Goal: Task Accomplishment & Management: Complete application form

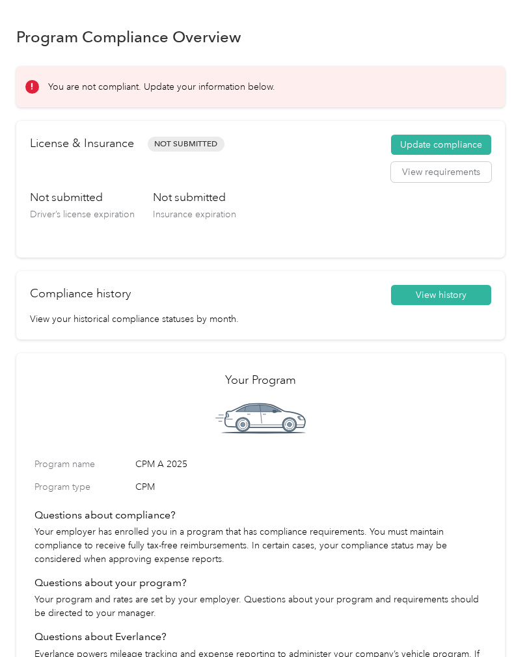
click at [441, 144] on button "Update compliance" at bounding box center [441, 145] width 100 height 21
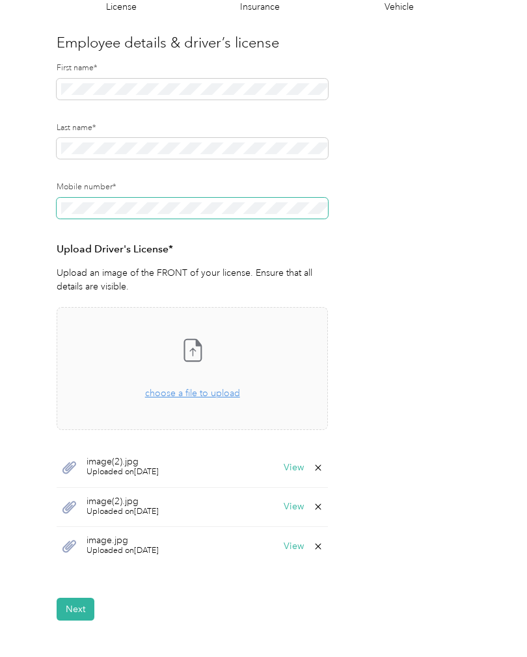
scroll to position [111, 0]
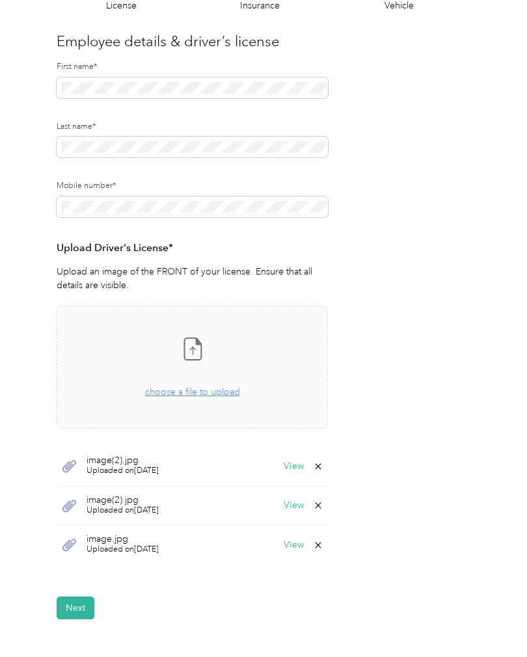
click at [297, 470] on button "View" at bounding box center [294, 466] width 20 height 9
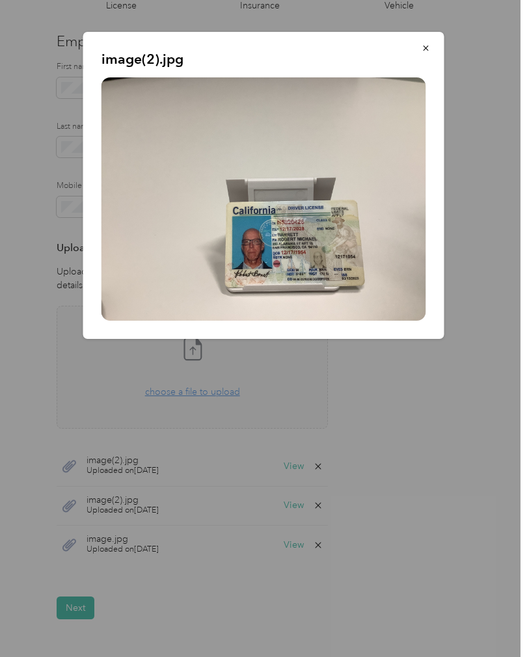
click at [68, 606] on div at bounding box center [263, 328] width 527 height 657
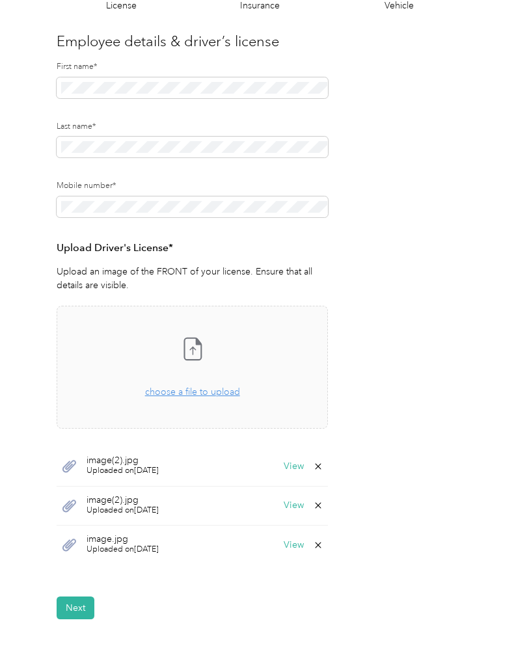
click at [304, 465] on button "View" at bounding box center [294, 466] width 20 height 9
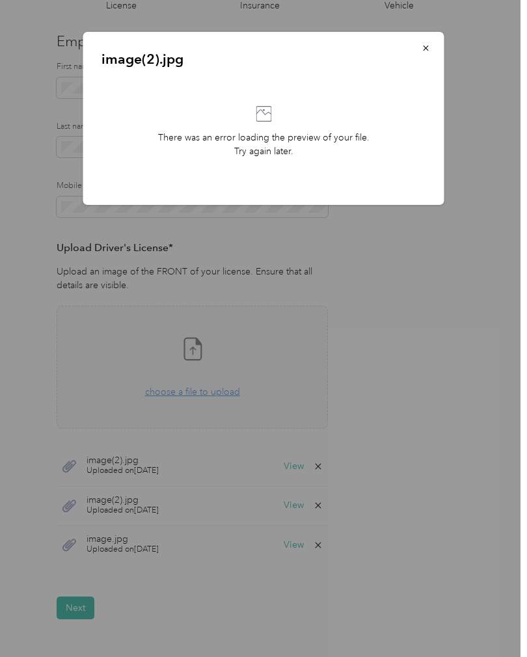
click at [474, 467] on div at bounding box center [263, 328] width 527 height 657
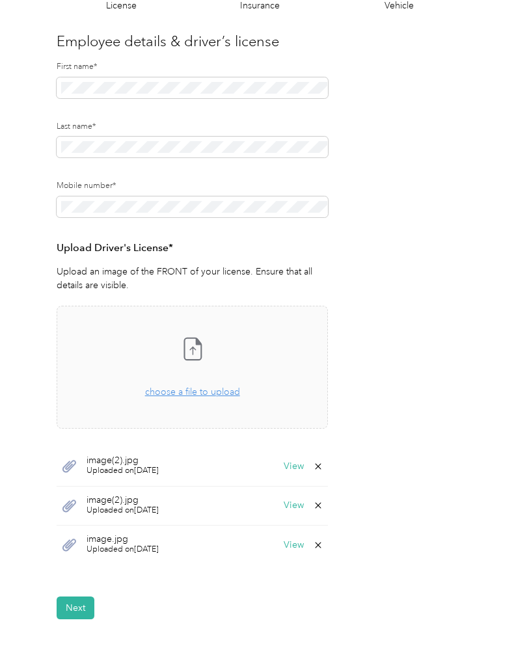
click at [297, 467] on button "View" at bounding box center [294, 466] width 20 height 9
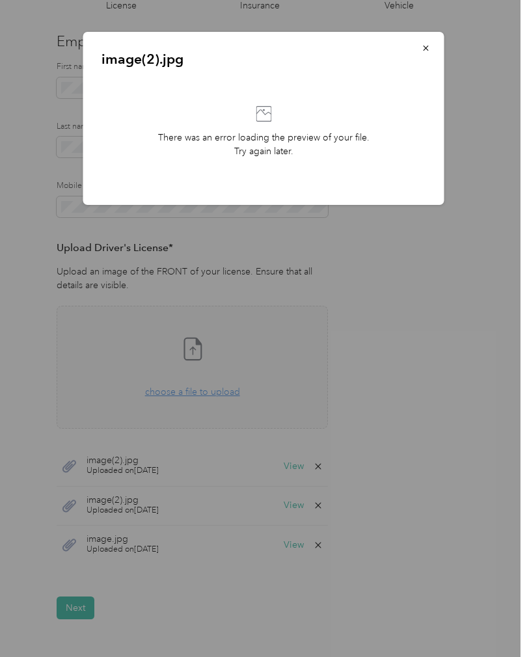
click at [421, 47] on button "button" at bounding box center [426, 47] width 27 height 23
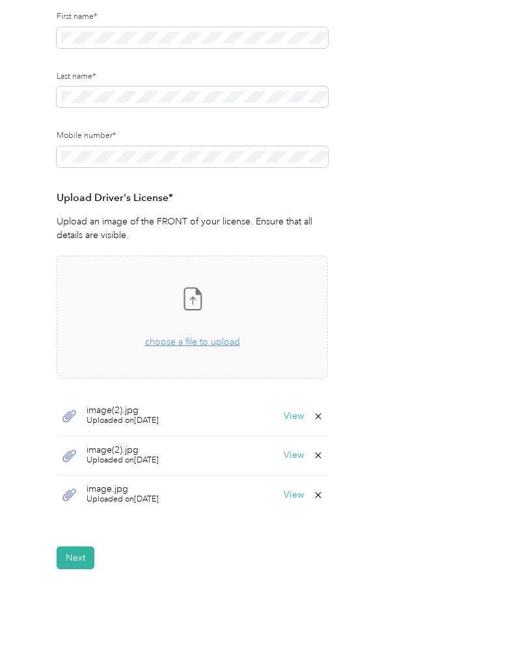
scroll to position [161, 0]
click at [210, 344] on span "choose a file to upload" at bounding box center [192, 341] width 95 height 11
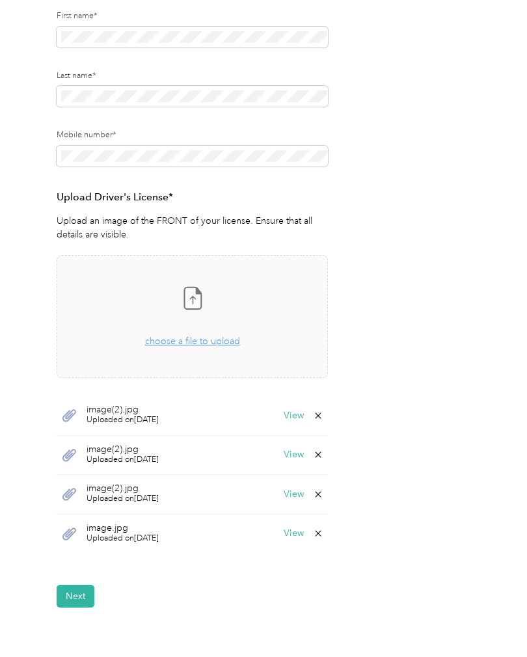
click at [74, 594] on button "Next" at bounding box center [76, 596] width 38 height 23
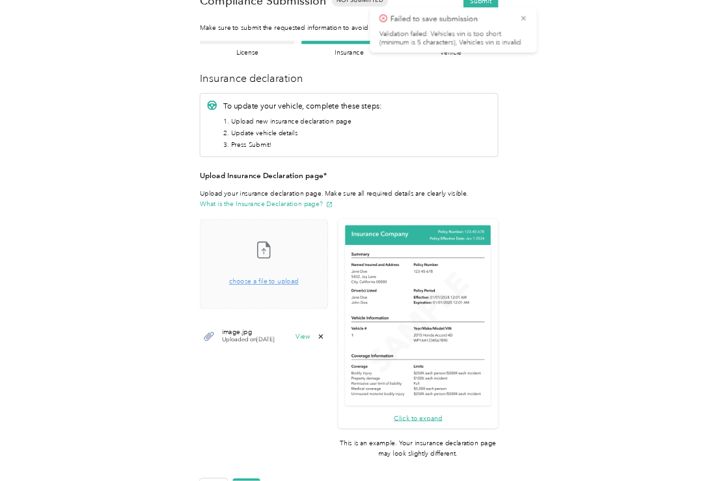
scroll to position [1, 0]
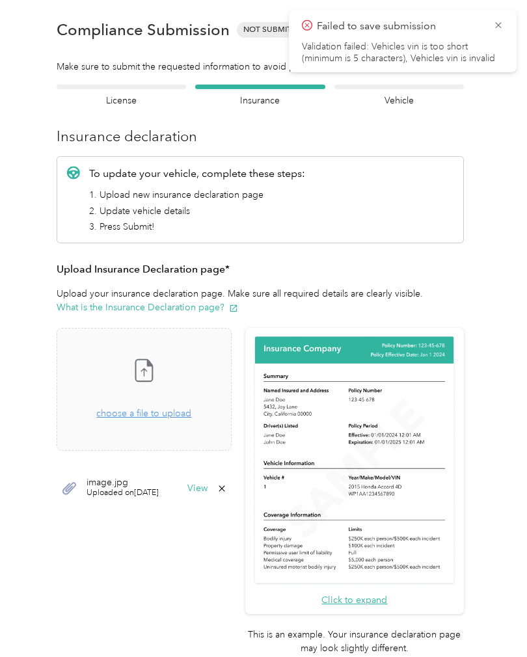
click at [170, 411] on span "choose a file to upload" at bounding box center [143, 413] width 95 height 11
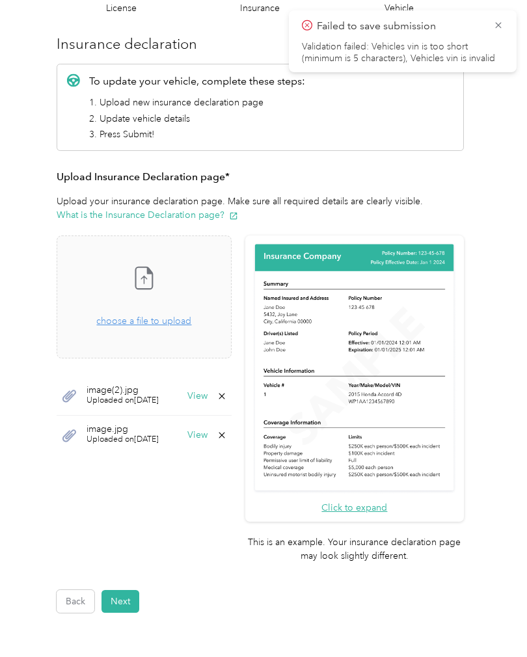
scroll to position [108, 0]
click at [126, 590] on button "Next" at bounding box center [121, 601] width 38 height 23
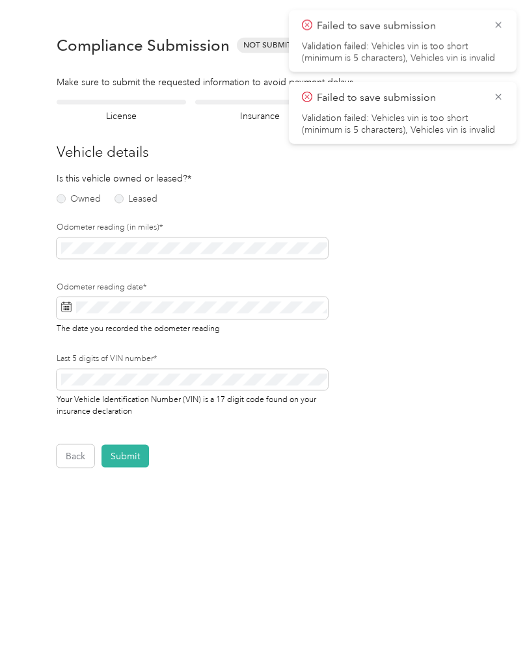
scroll to position [1, 0]
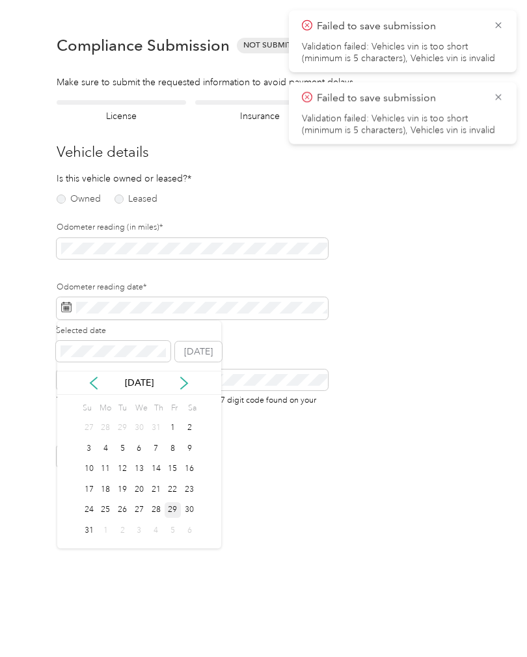
click at [171, 513] on div "29" at bounding box center [173, 510] width 17 height 16
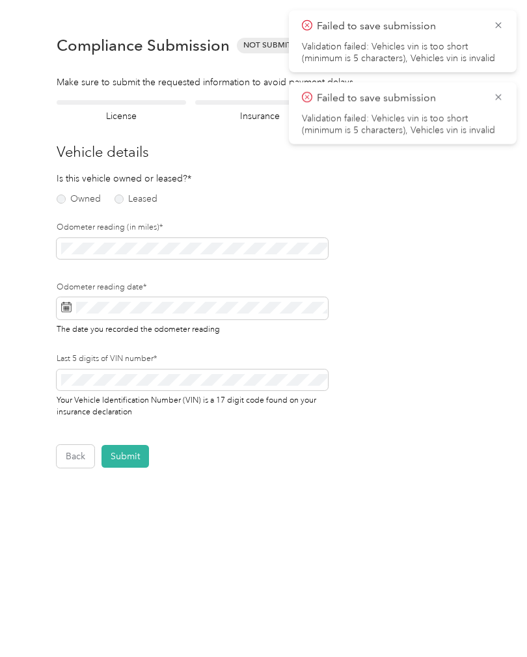
click at [127, 455] on button "Submit" at bounding box center [125, 456] width 47 height 23
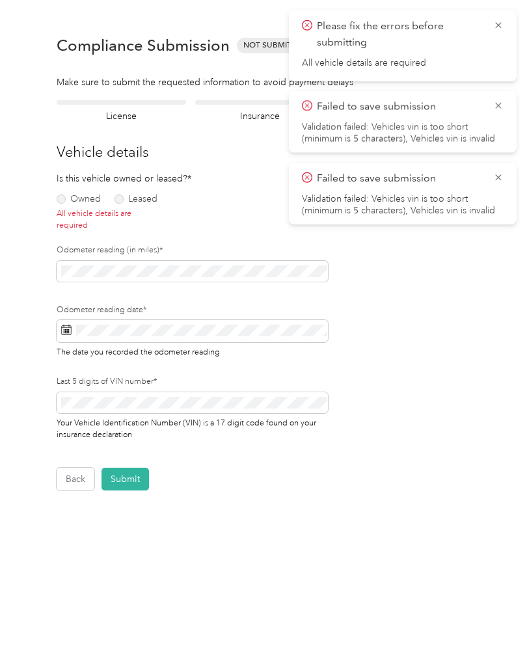
click at [62, 190] on div "Owned Leased" at bounding box center [102, 197] width 90 height 14
click at [57, 207] on div "Owned Leased All vehicle details are required" at bounding box center [102, 210] width 90 height 41
click at [62, 201] on label "Owned" at bounding box center [79, 199] width 44 height 9
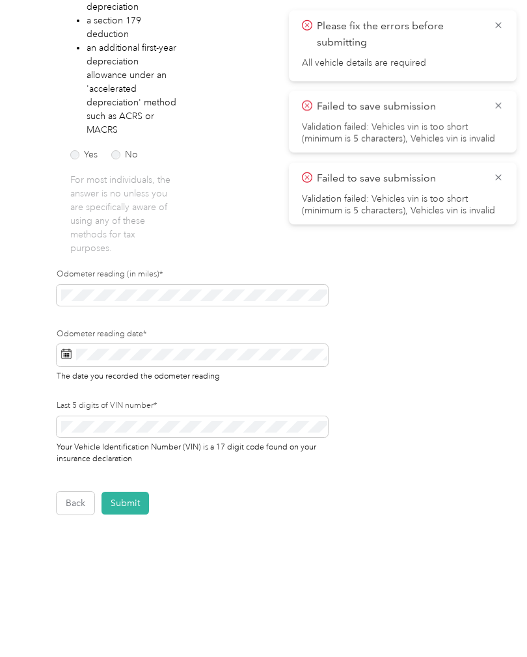
scroll to position [303, 0]
click at [131, 508] on button "Submit" at bounding box center [125, 504] width 47 height 23
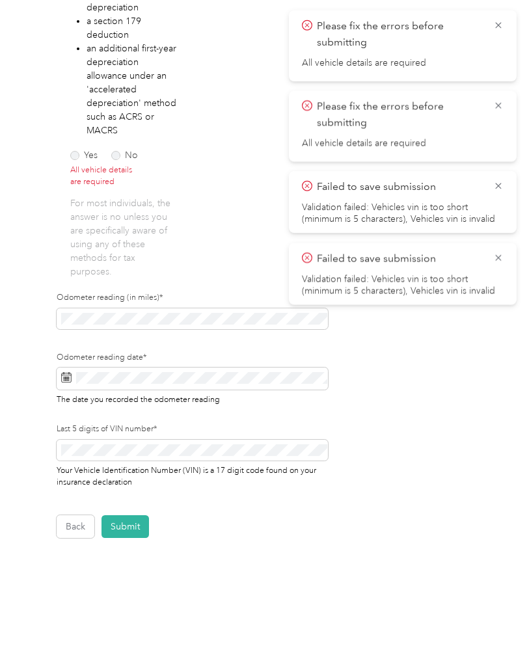
click at [82, 151] on label "Yes" at bounding box center [83, 155] width 27 height 9
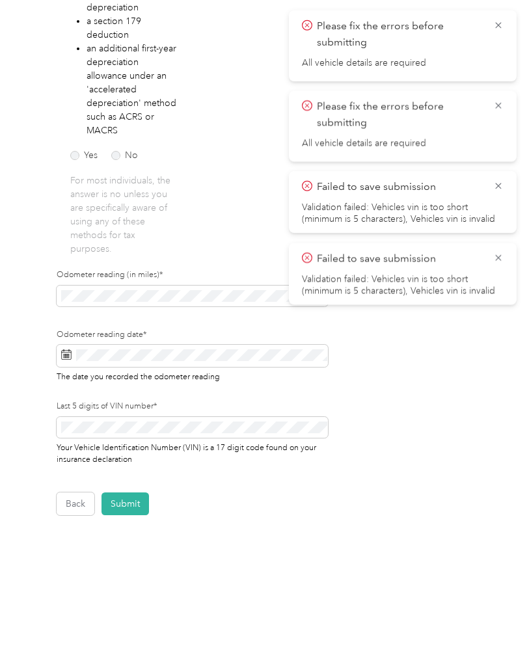
click at [133, 508] on button "Submit" at bounding box center [125, 504] width 47 height 23
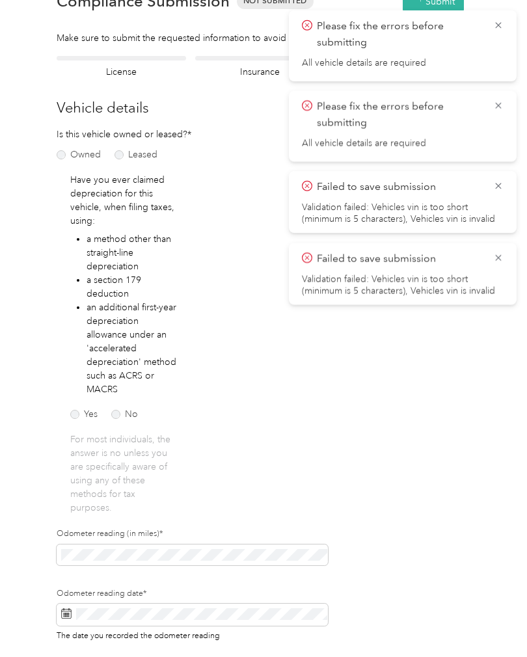
scroll to position [16, 0]
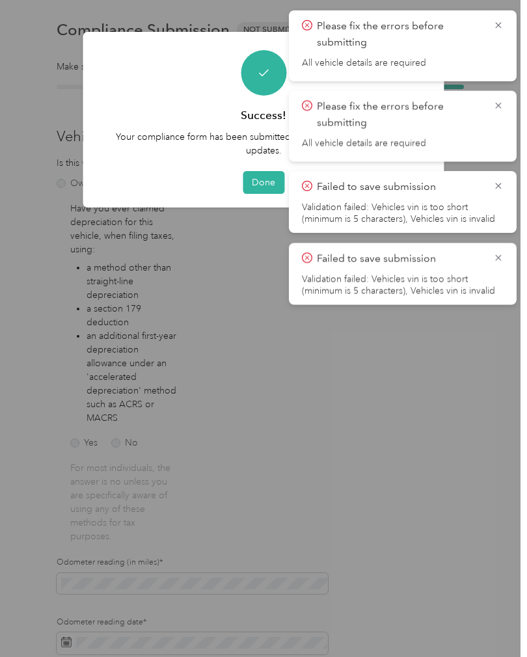
click at [262, 184] on button "Done" at bounding box center [264, 182] width 42 height 23
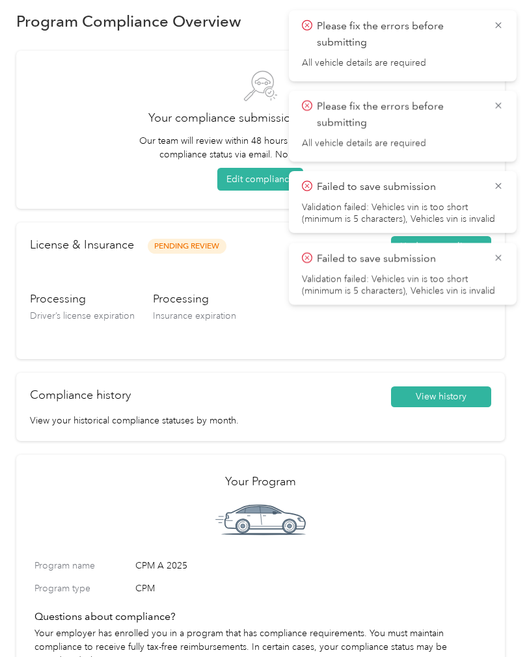
scroll to position [46, 0]
